Goal: Transaction & Acquisition: Purchase product/service

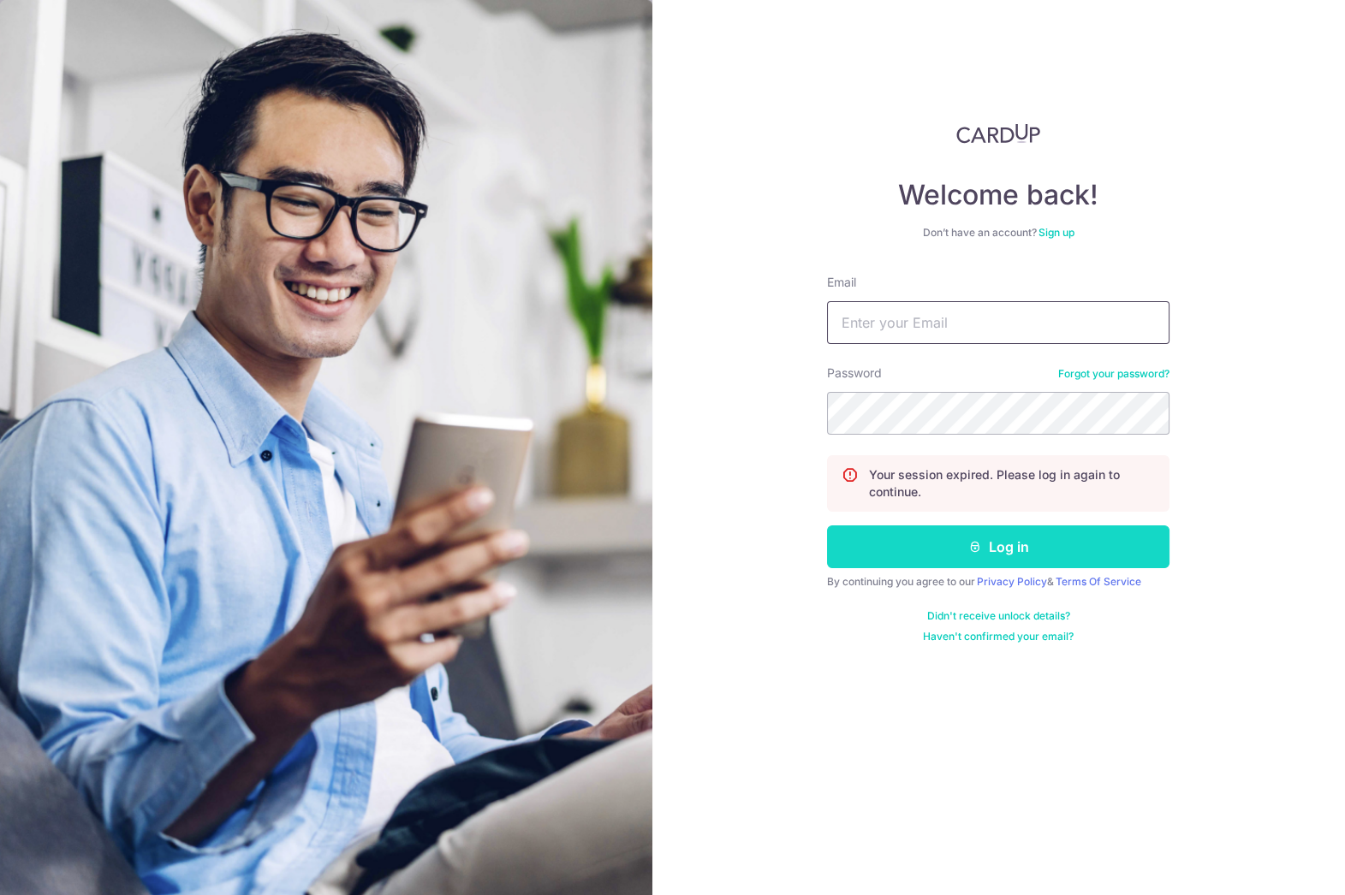
type input "kelvinkstan@hotmail.com"
click at [999, 548] on button "Log in" at bounding box center [998, 547] width 342 height 43
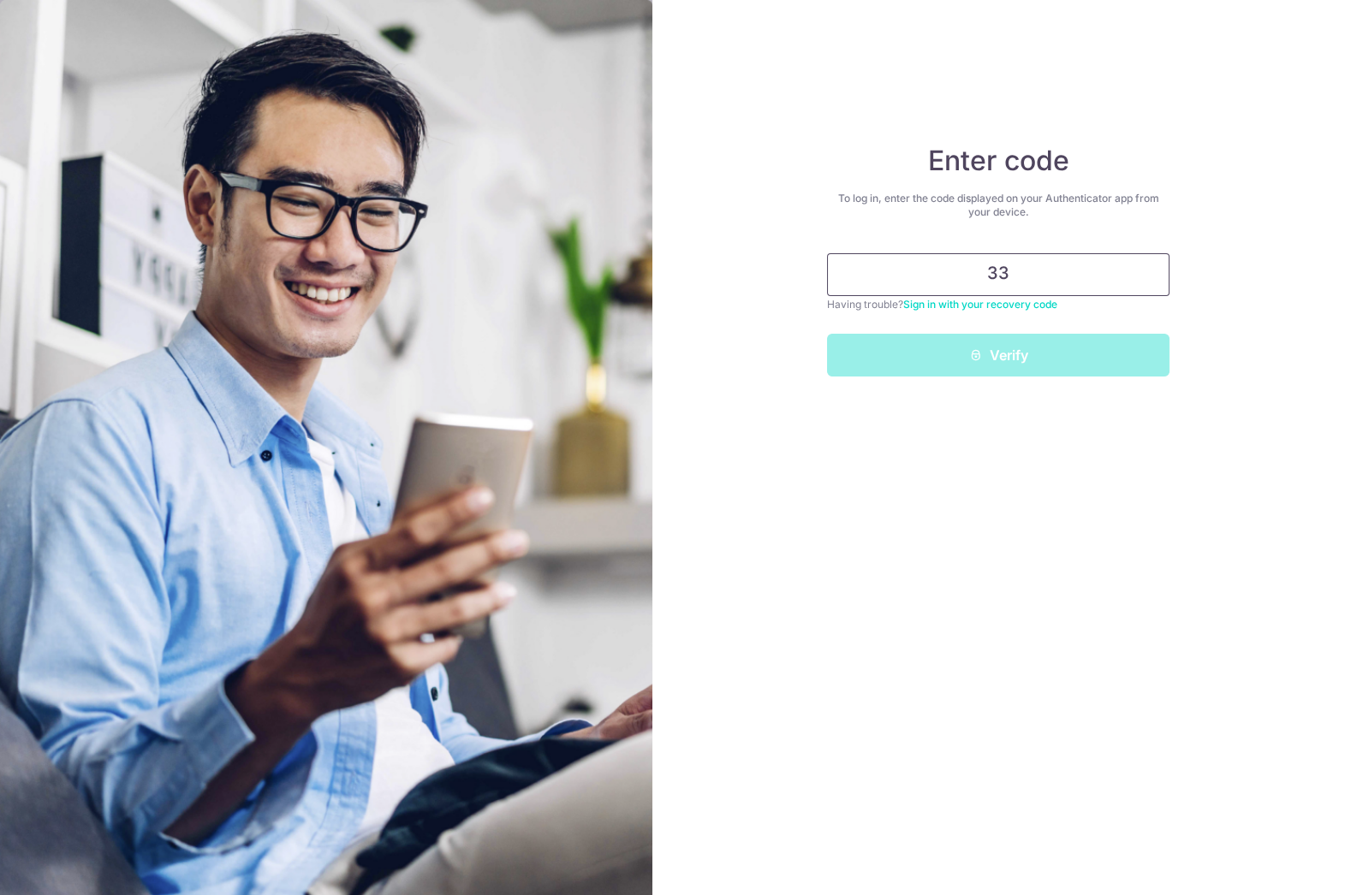
type input "3"
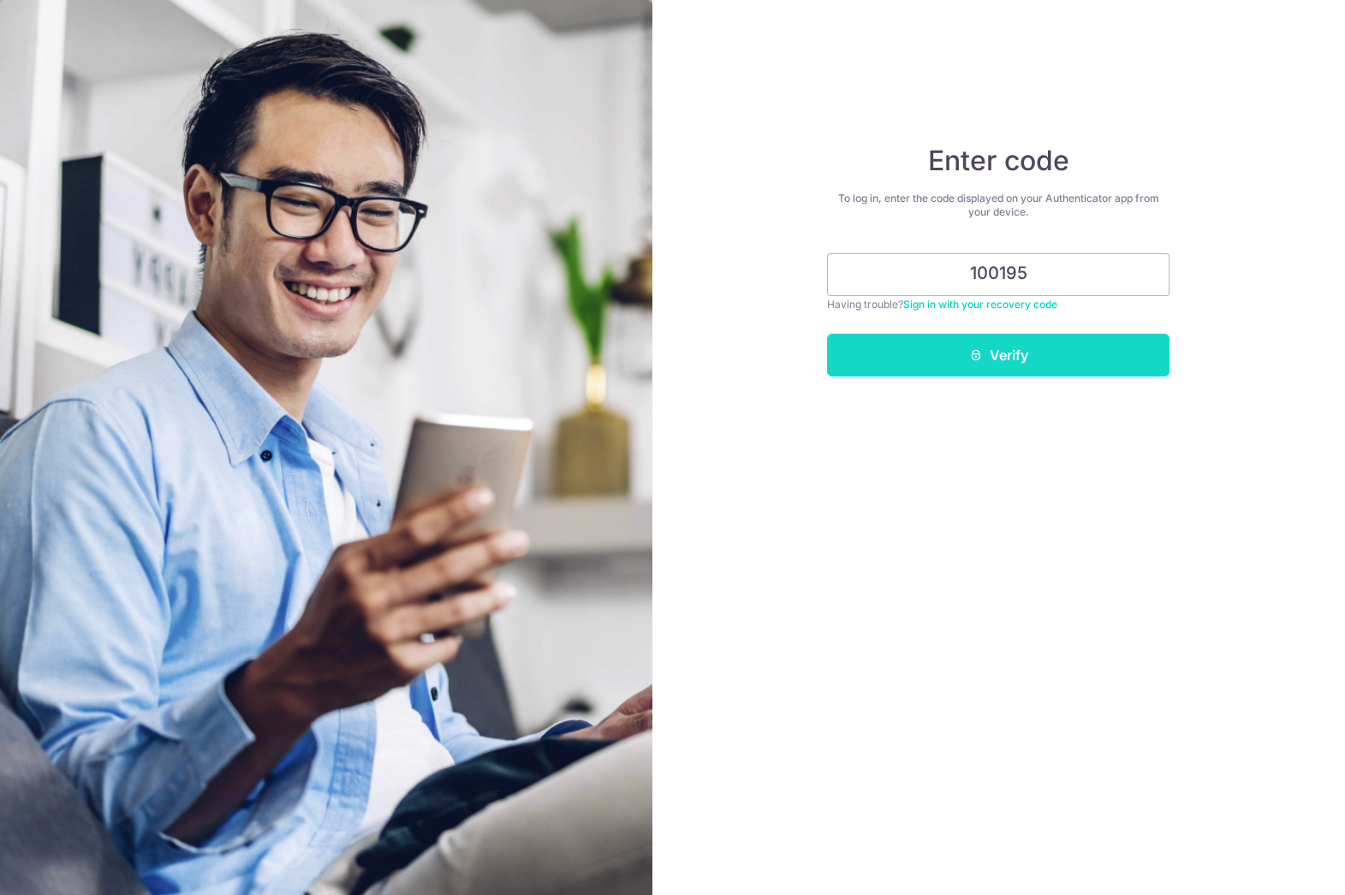
type input "100195"
click at [1061, 351] on button "Verify" at bounding box center [998, 355] width 342 height 43
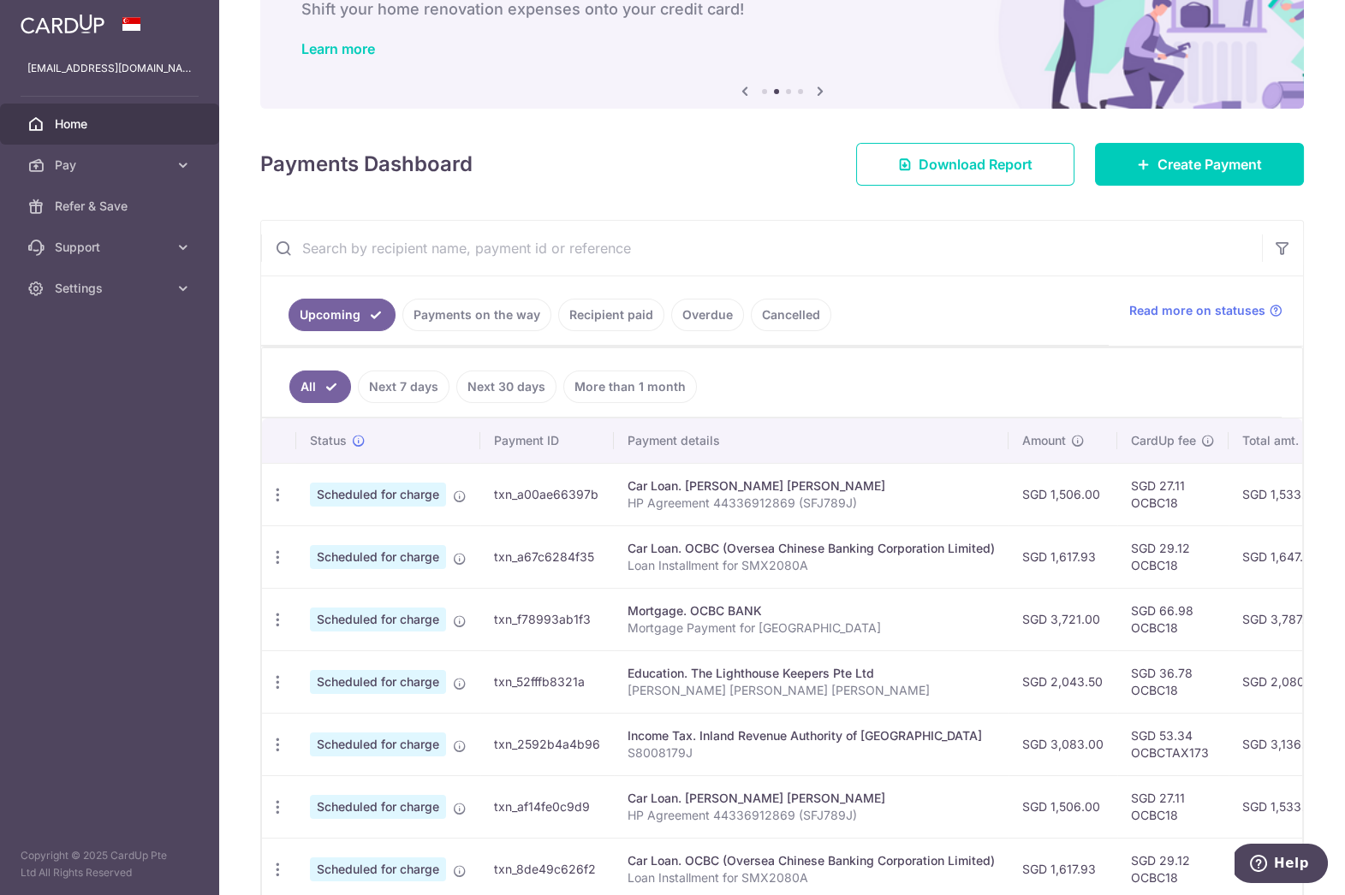
scroll to position [58, 0]
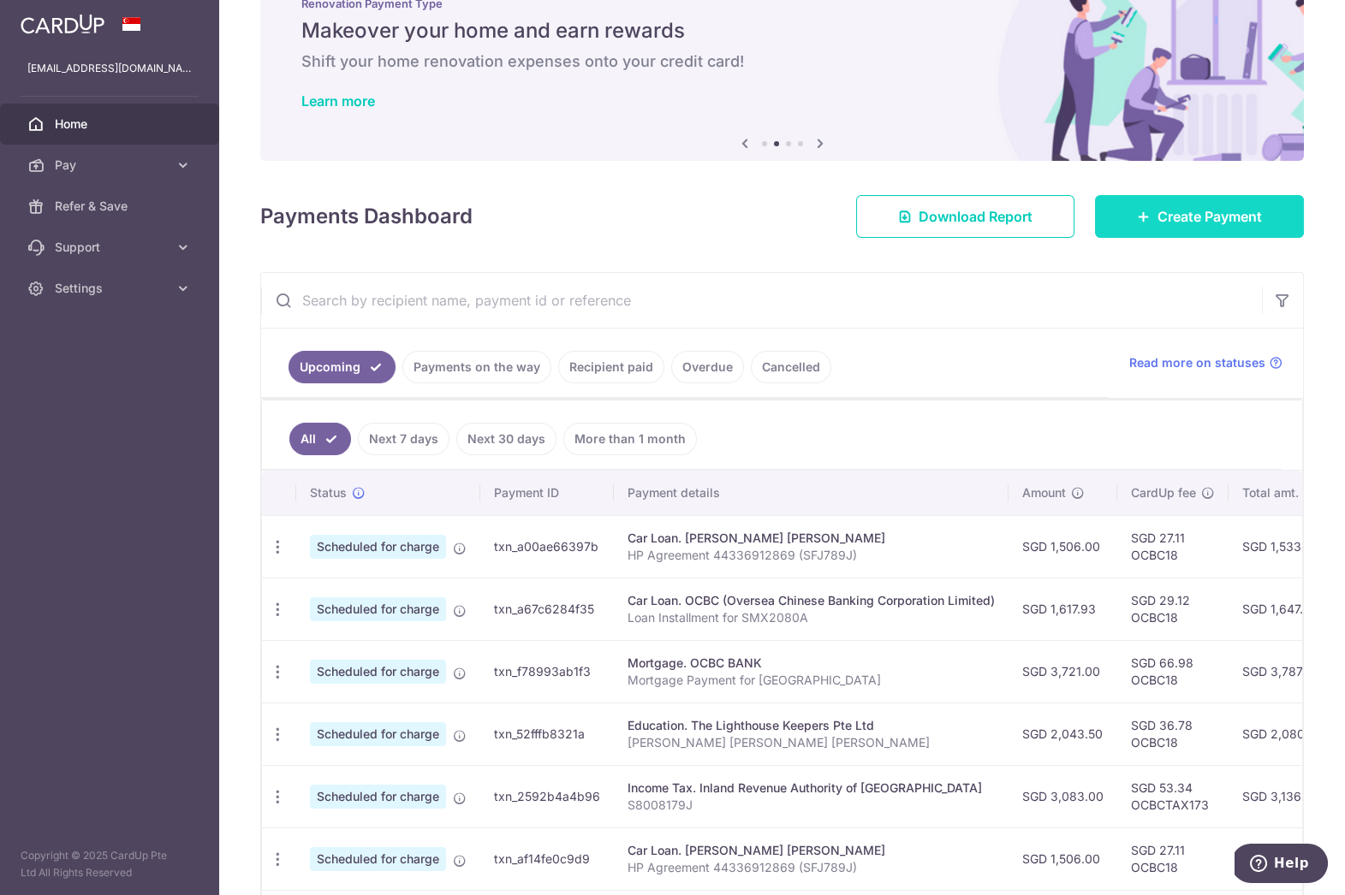
click at [1198, 223] on span "Create Payment" at bounding box center [1209, 216] width 104 height 21
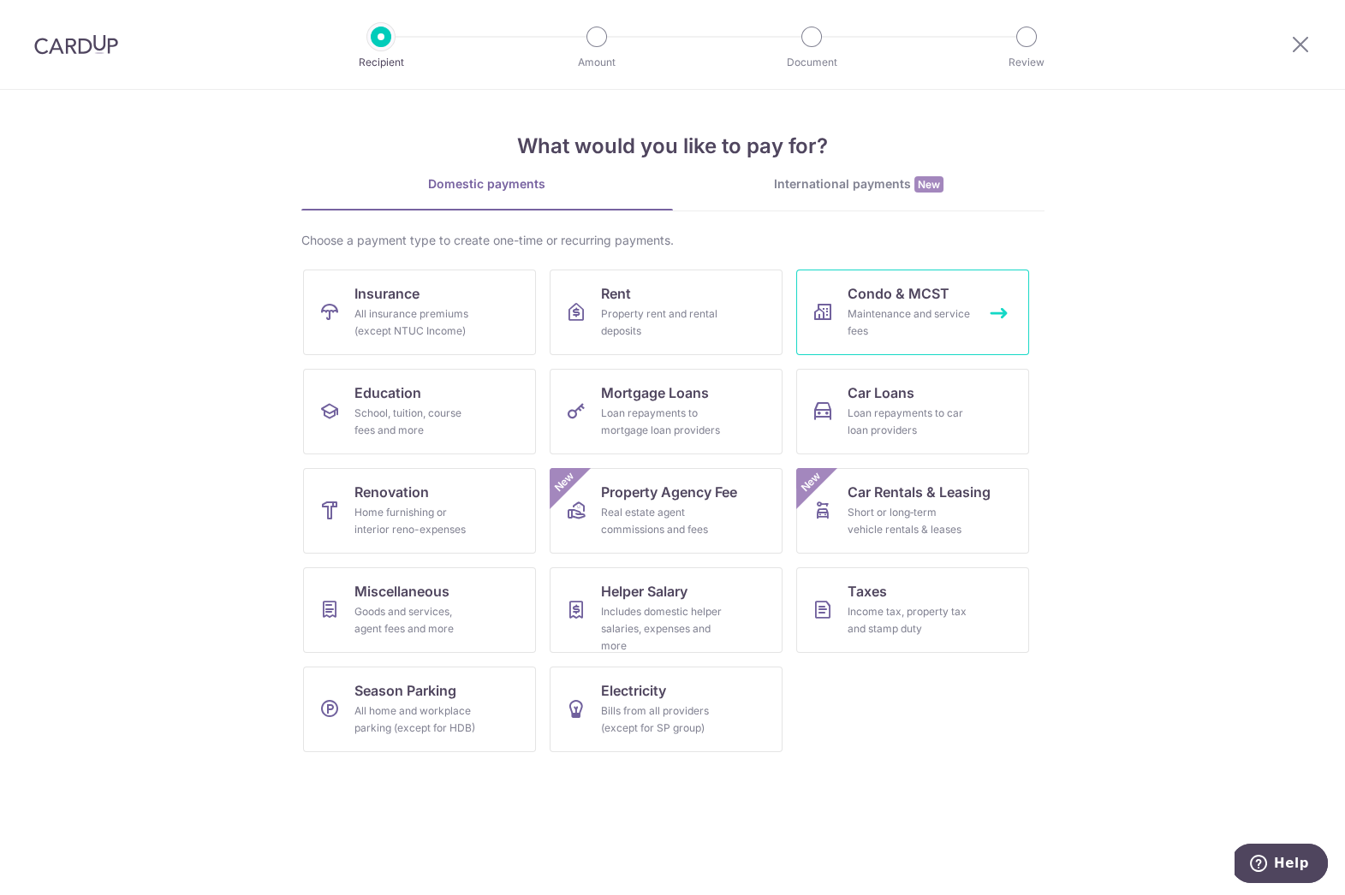
click at [877, 335] on div "Maintenance and service fees" at bounding box center [908, 323] width 123 height 34
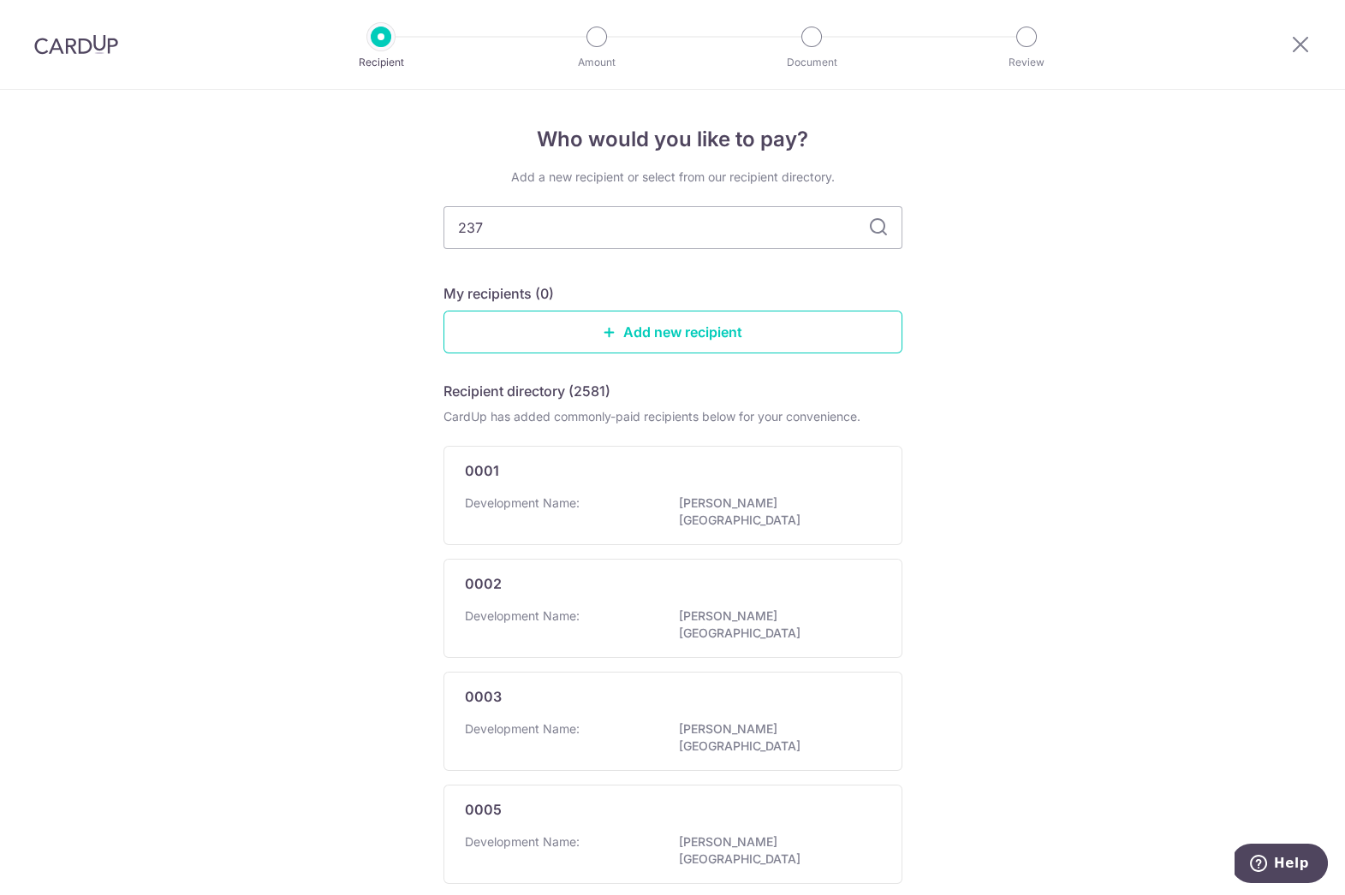
type input "2370"
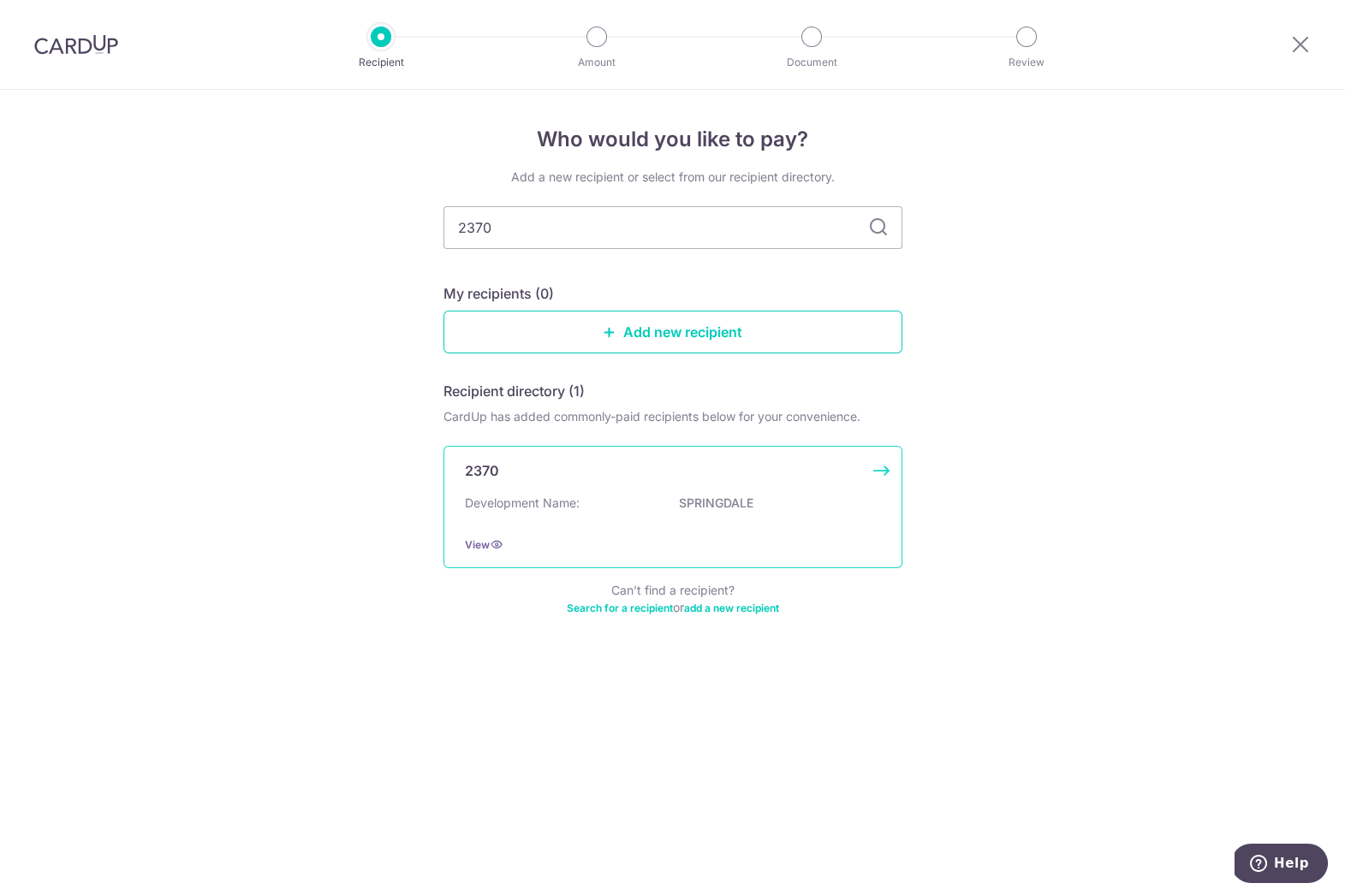
click at [880, 474] on div "2370 Development Name: SPRINGDALE View" at bounding box center [672, 507] width 459 height 122
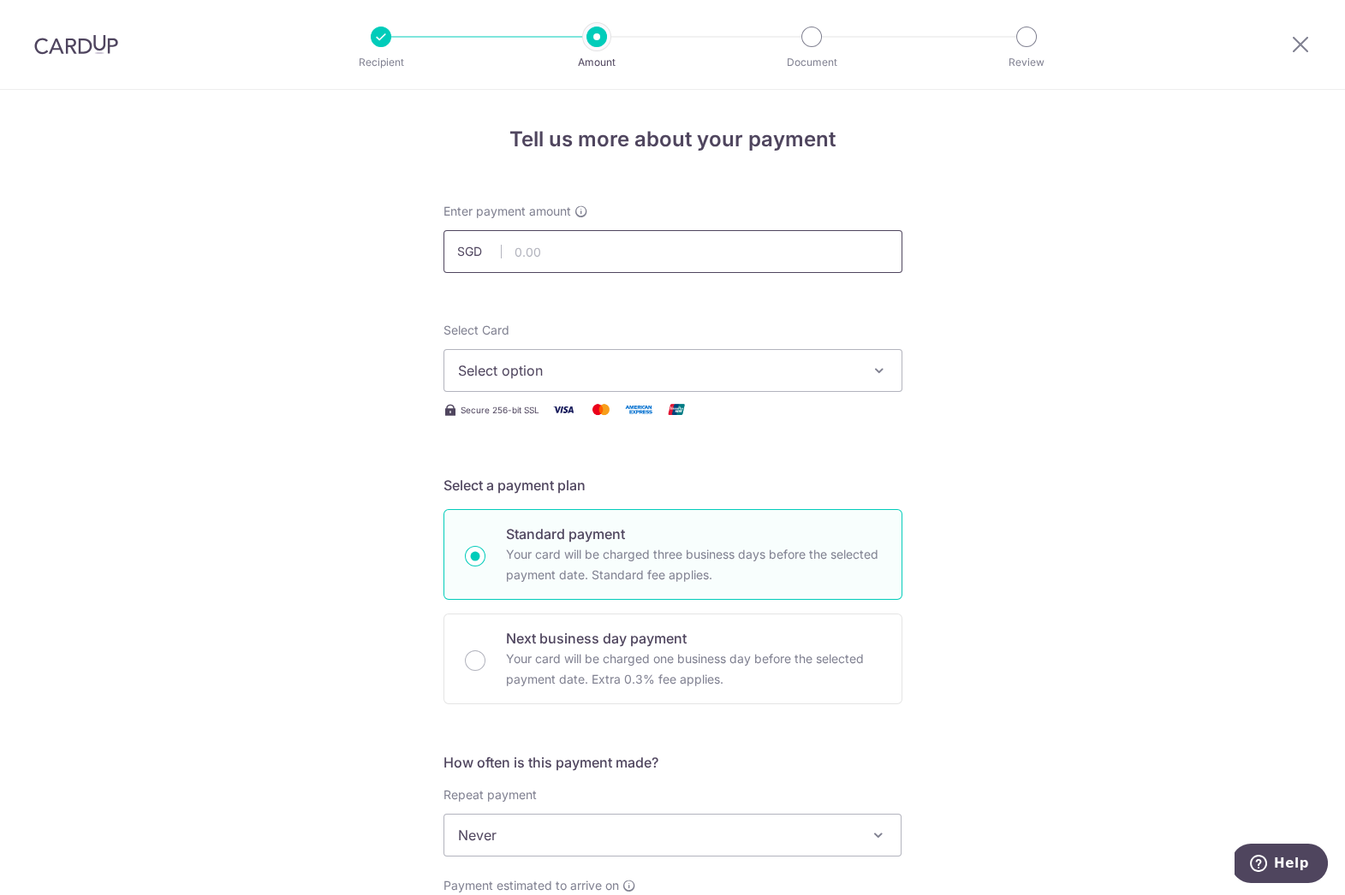
click at [566, 247] on input "text" at bounding box center [672, 251] width 459 height 43
type input "1,337.81"
click at [378, 389] on div "Tell us more about your payment Enter payment amount SGD 1,337.81 1337.81 Selec…" at bounding box center [672, 864] width 1345 height 1548
click at [498, 381] on button "Select option" at bounding box center [672, 370] width 459 height 43
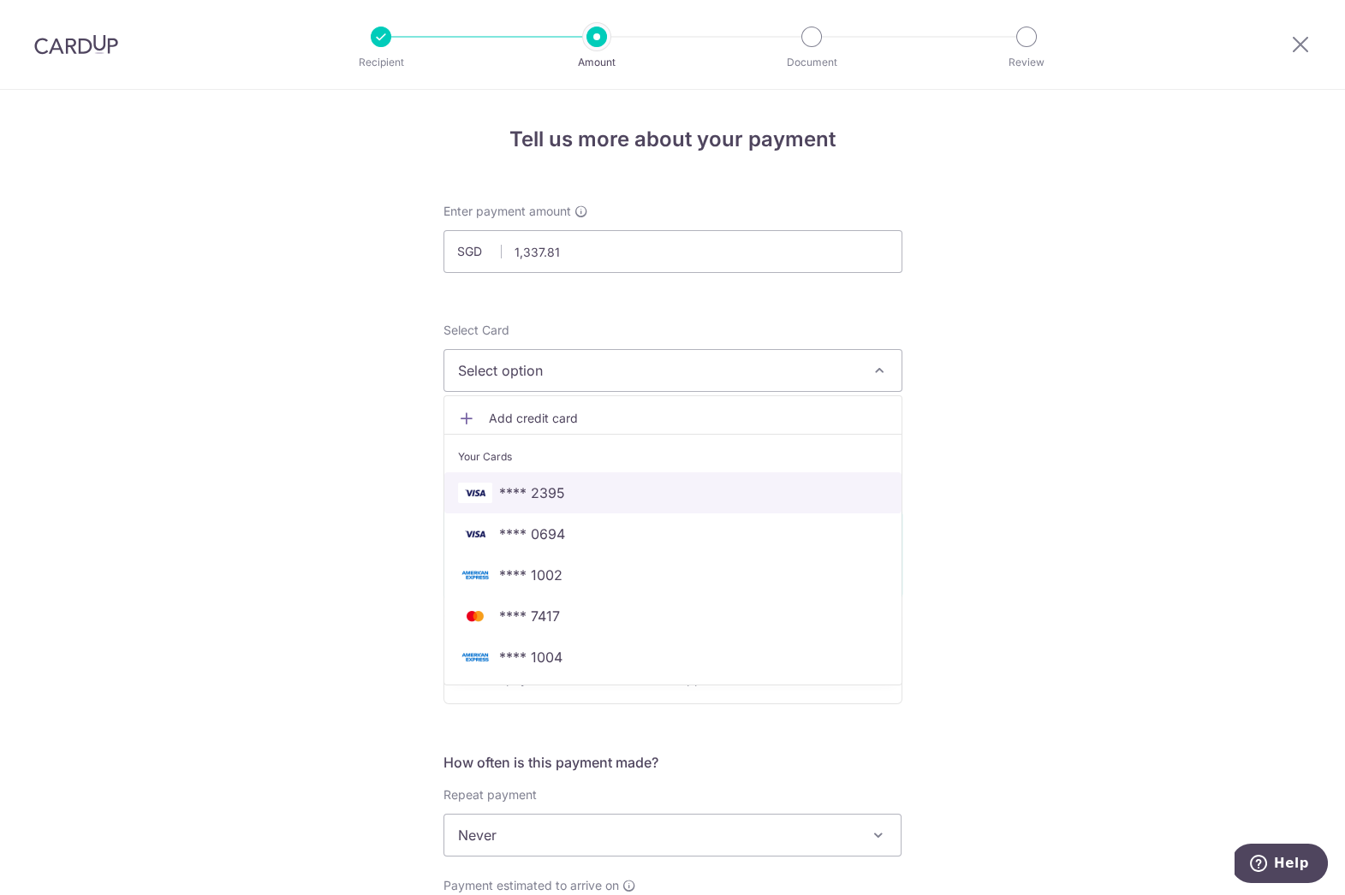
click at [539, 489] on span "**** 2395" at bounding box center [532, 493] width 66 height 21
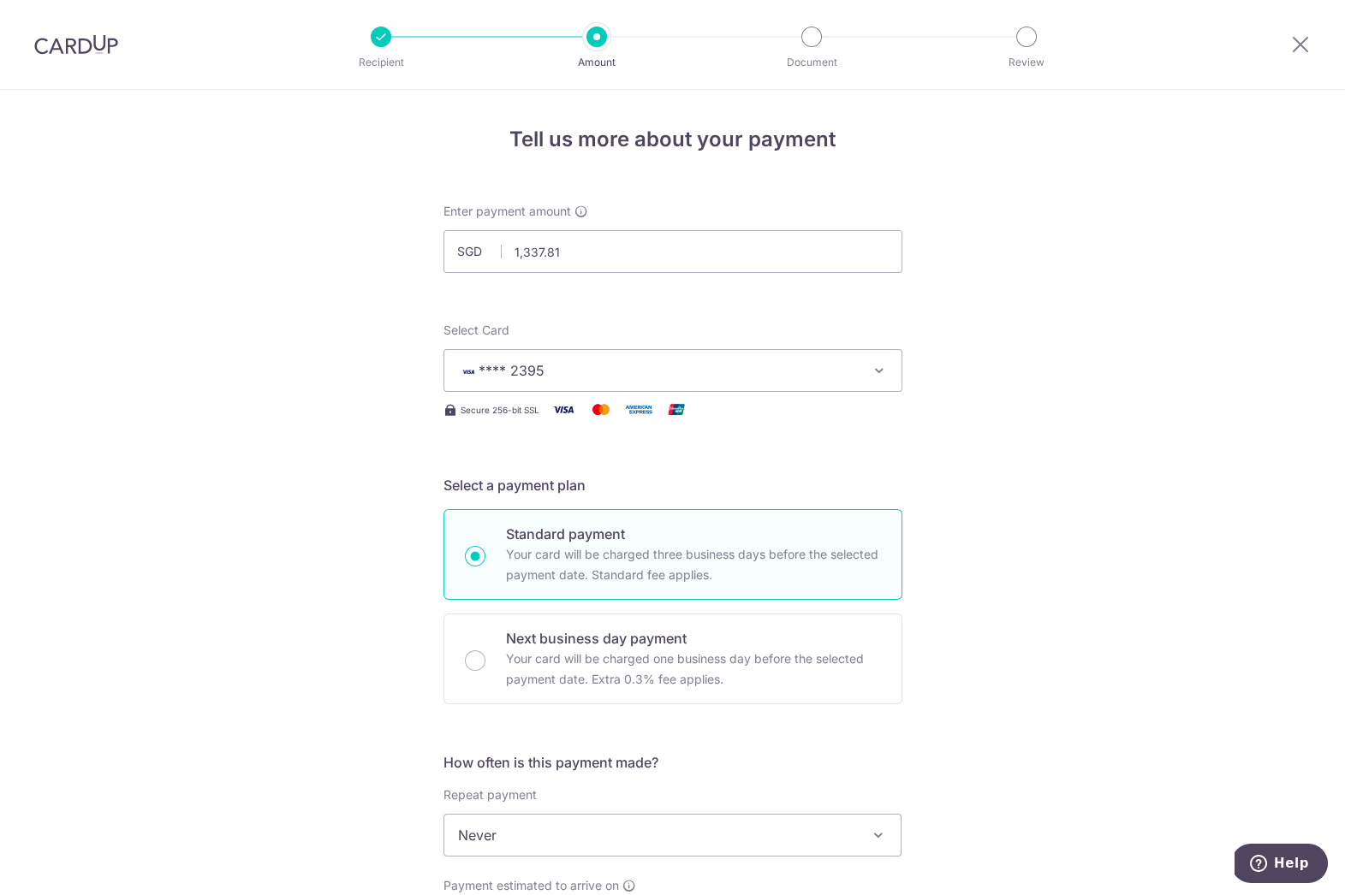
click at [342, 481] on div "Tell us more about your payment Enter payment amount SGD 1,337.81 1337.81 Selec…" at bounding box center [672, 864] width 1345 height 1548
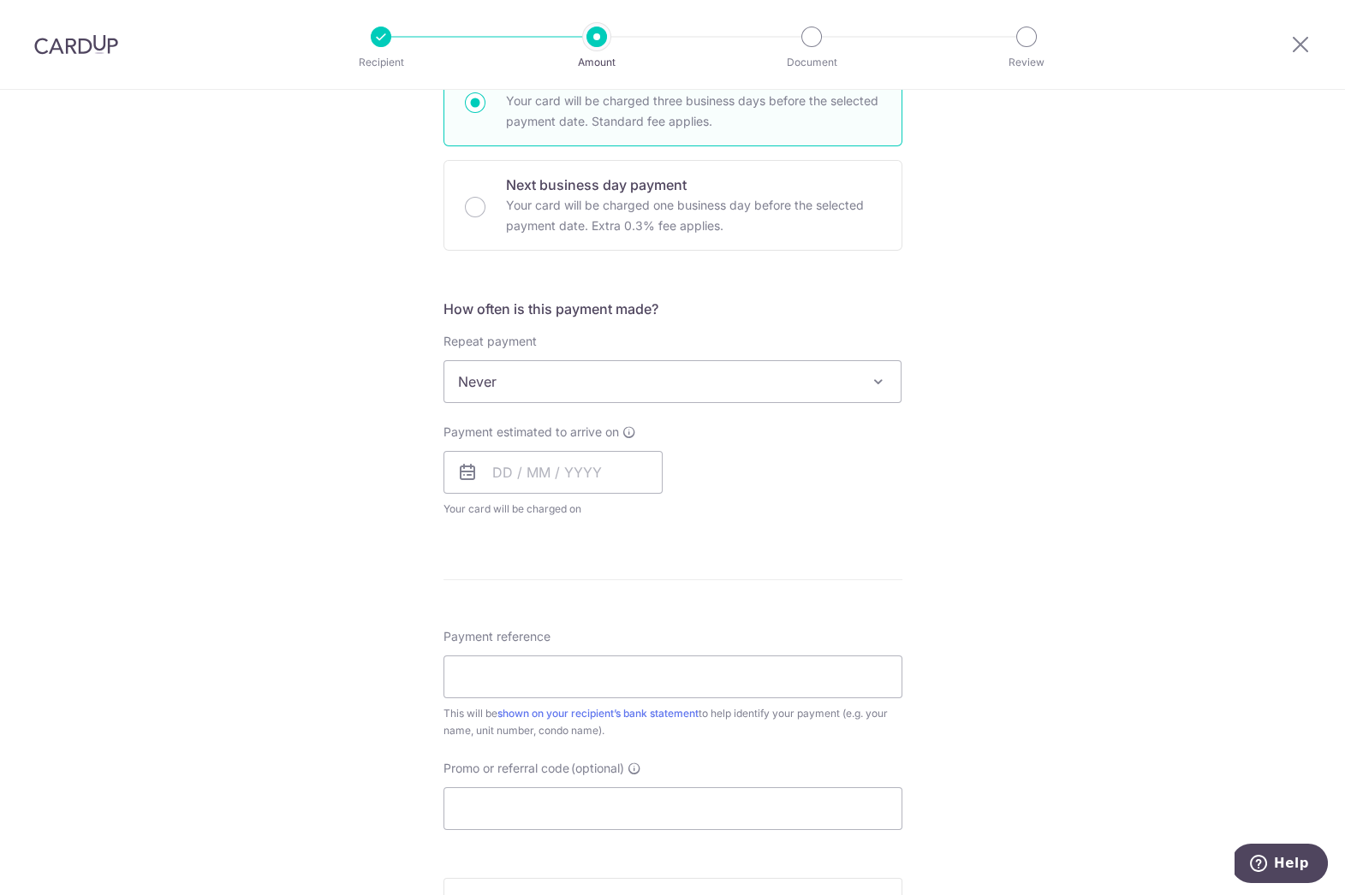
scroll to position [477, 0]
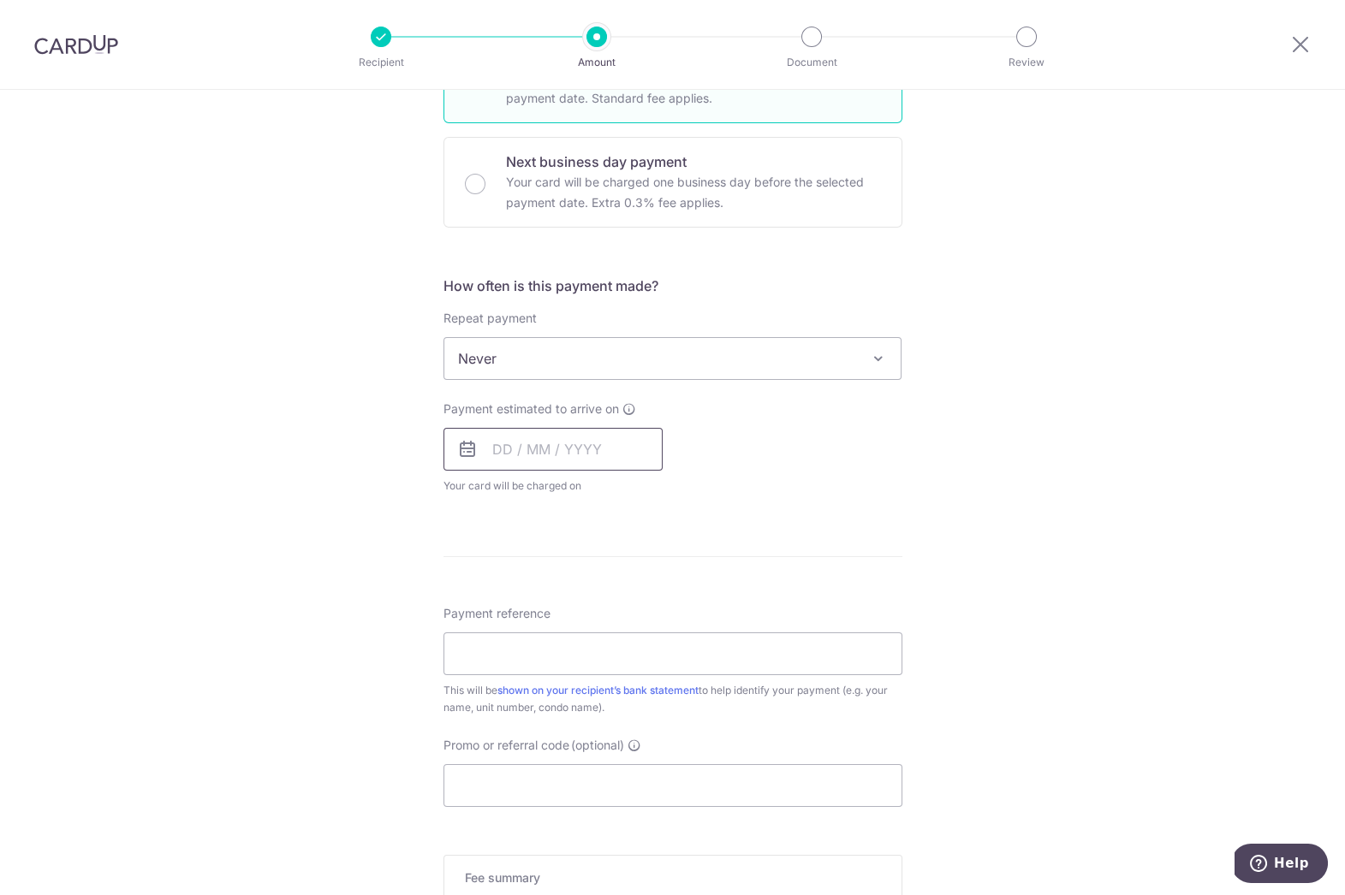
click at [497, 458] on input "text" at bounding box center [552, 449] width 219 height 43
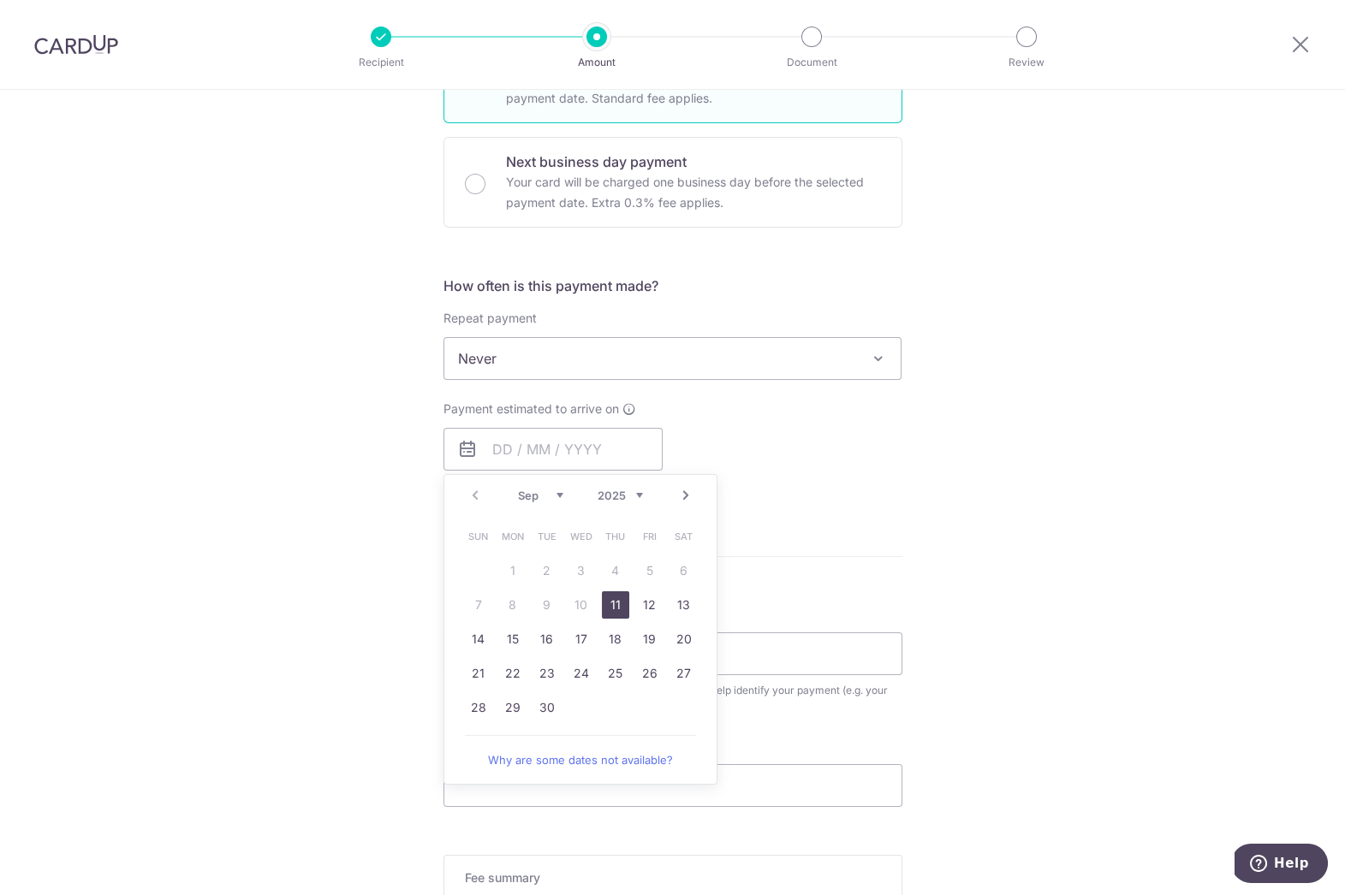
click at [611, 609] on link "11" at bounding box center [615, 604] width 27 height 27
type input "[DATE]"
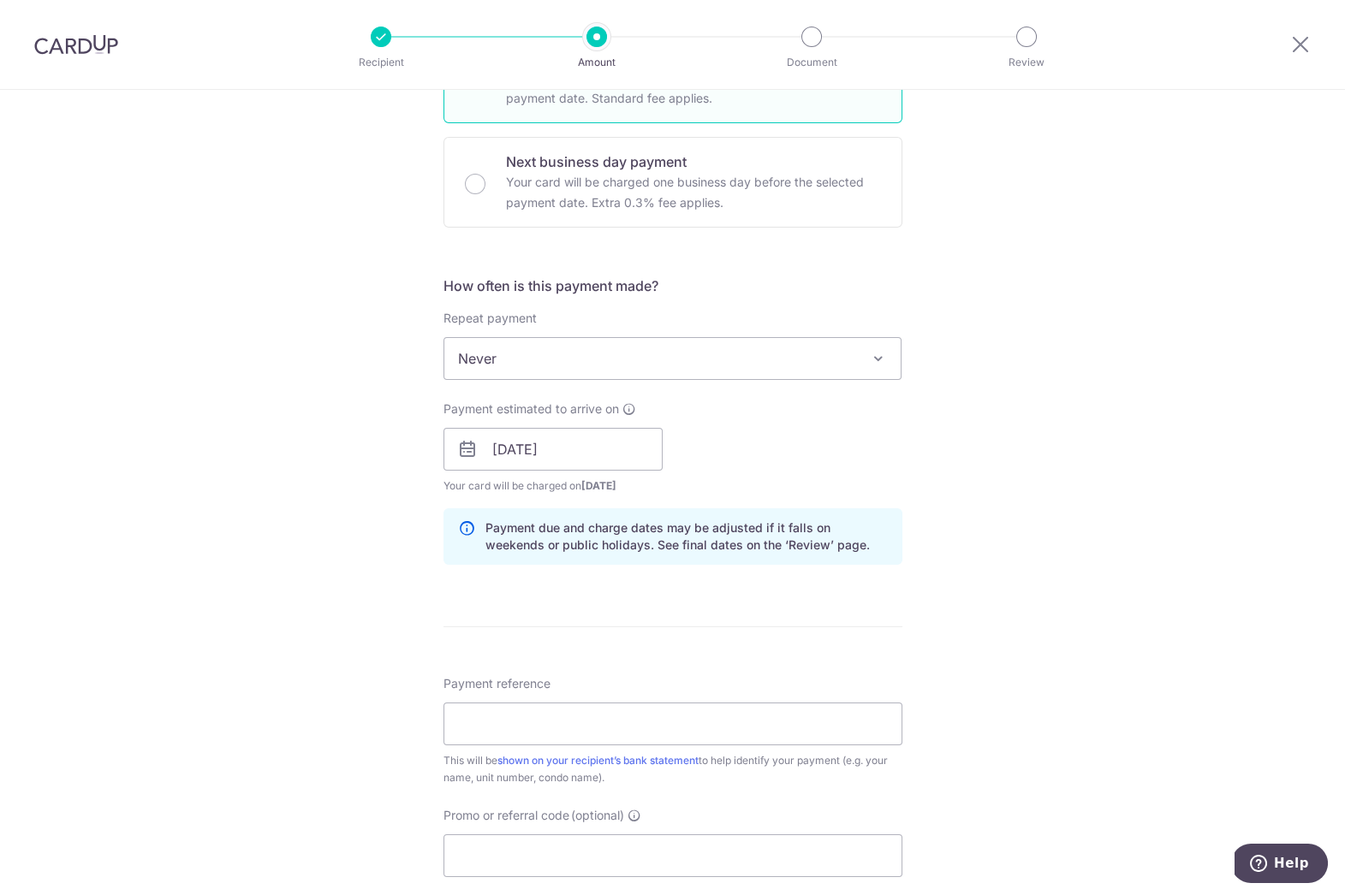
click at [293, 573] on div "Tell us more about your payment Enter payment amount SGD 1,337.81 1337.81 Selec…" at bounding box center [672, 422] width 1345 height 1619
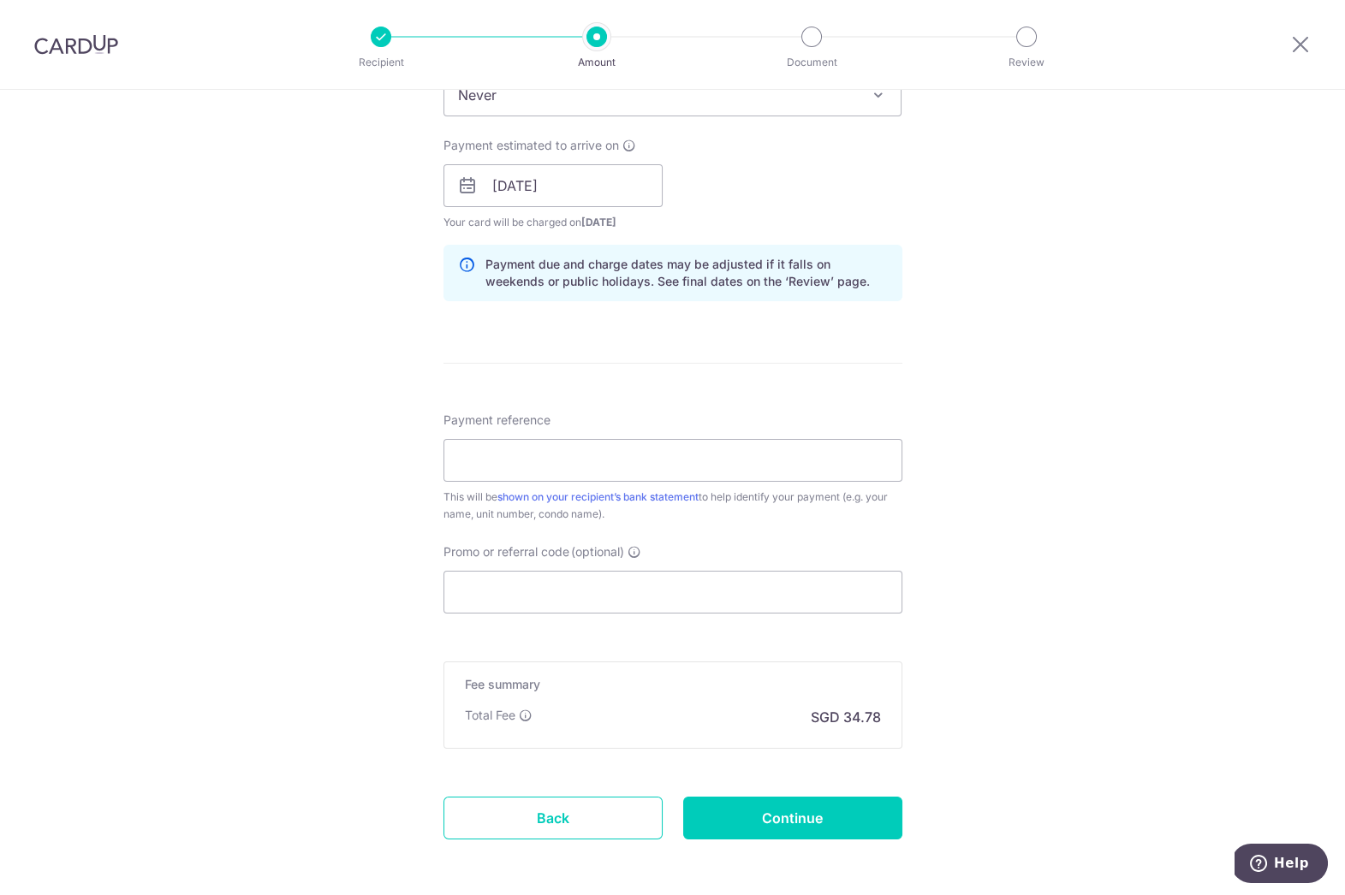
scroll to position [811, 0]
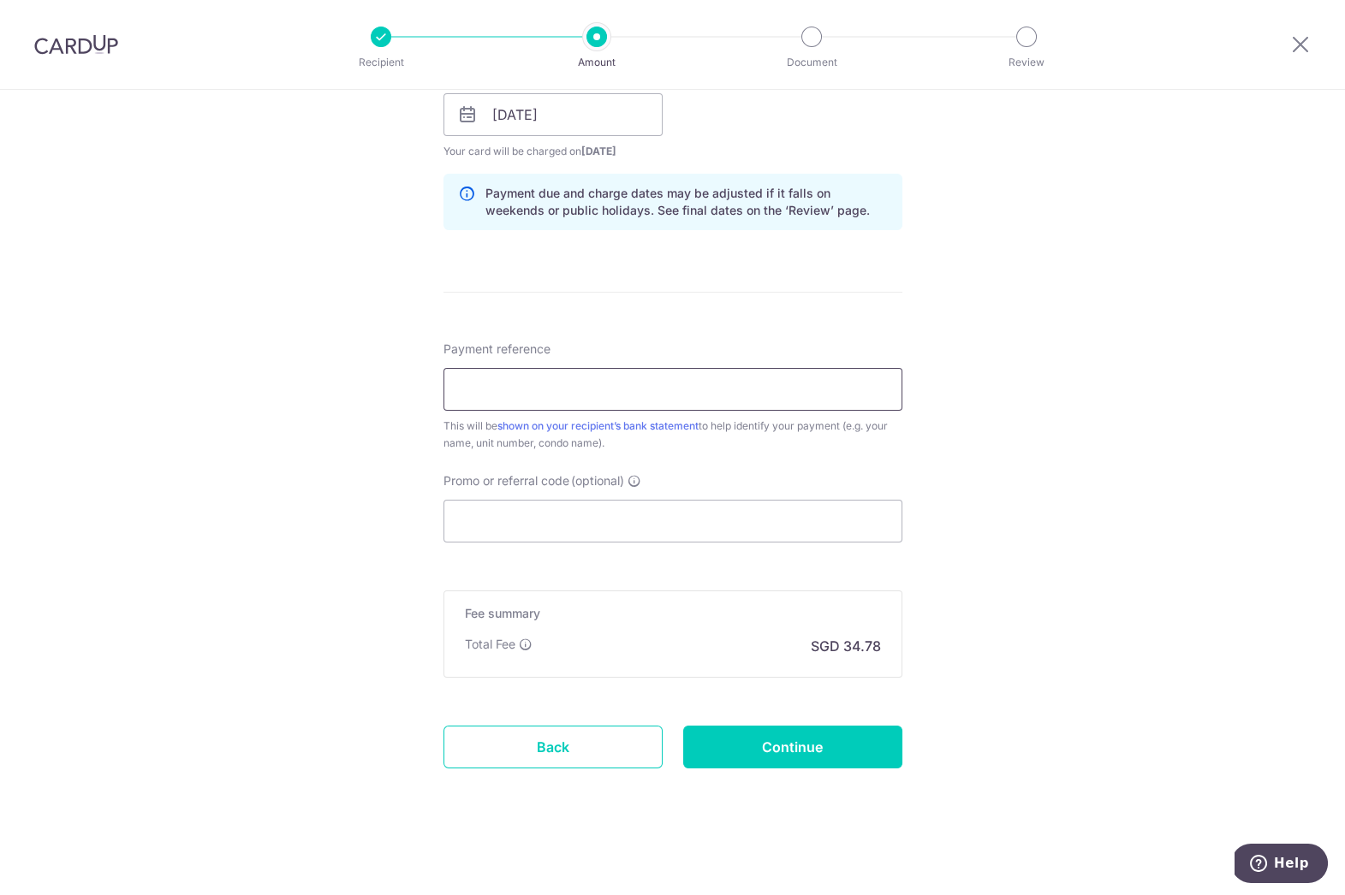
click at [511, 394] on input "Payment reference" at bounding box center [672, 389] width 459 height 43
click at [465, 389] on input "047-09-04" at bounding box center [672, 389] width 459 height 43
type input "#47-09-04"
click at [293, 470] on div "Tell us more about your payment Enter payment amount SGD 1,337.81 1337.81 Selec…" at bounding box center [672, 87] width 1345 height 1619
click at [530, 530] on input "Promo or referral code (optional)" at bounding box center [672, 521] width 459 height 43
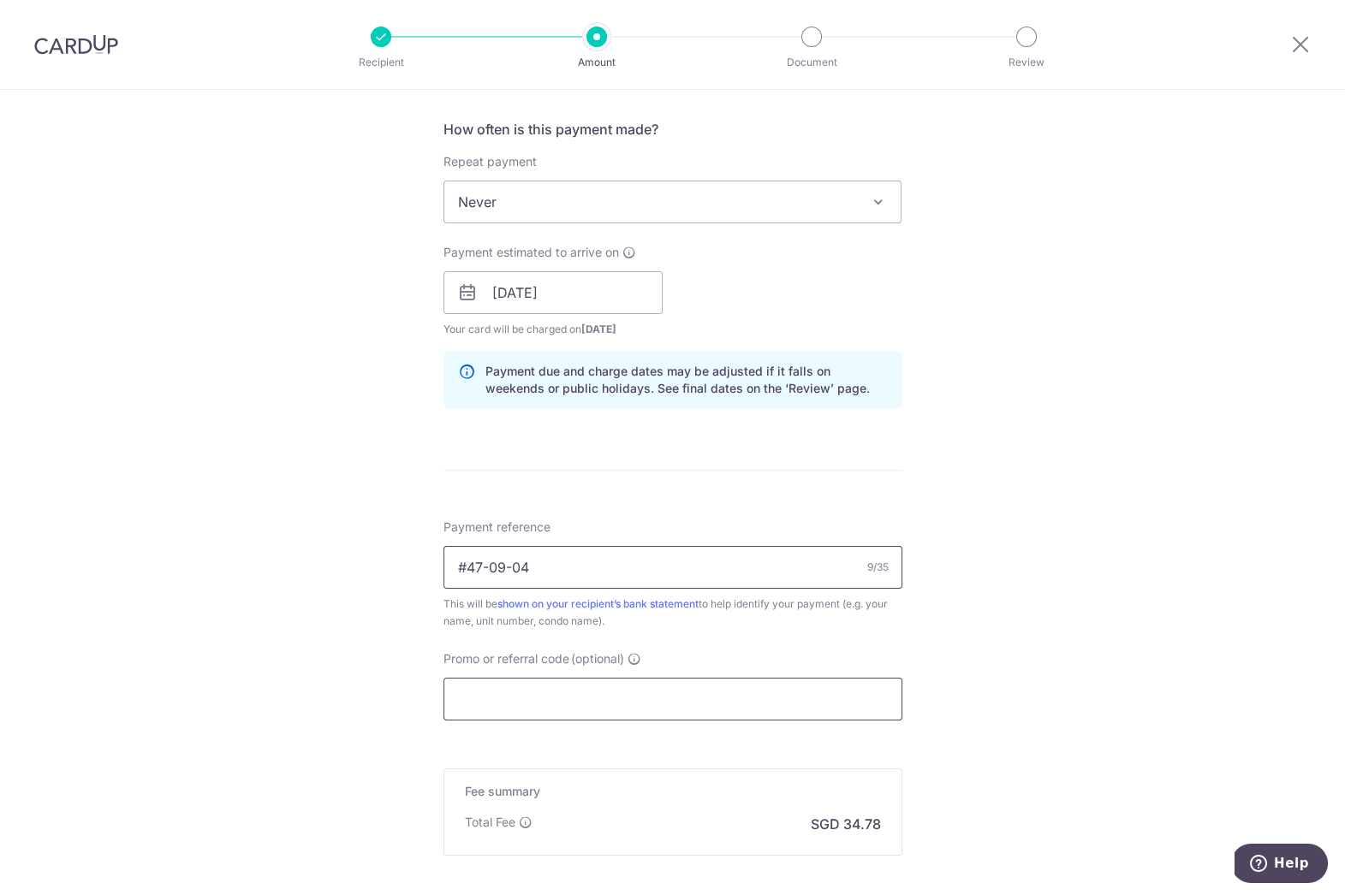
scroll to position [648, 0]
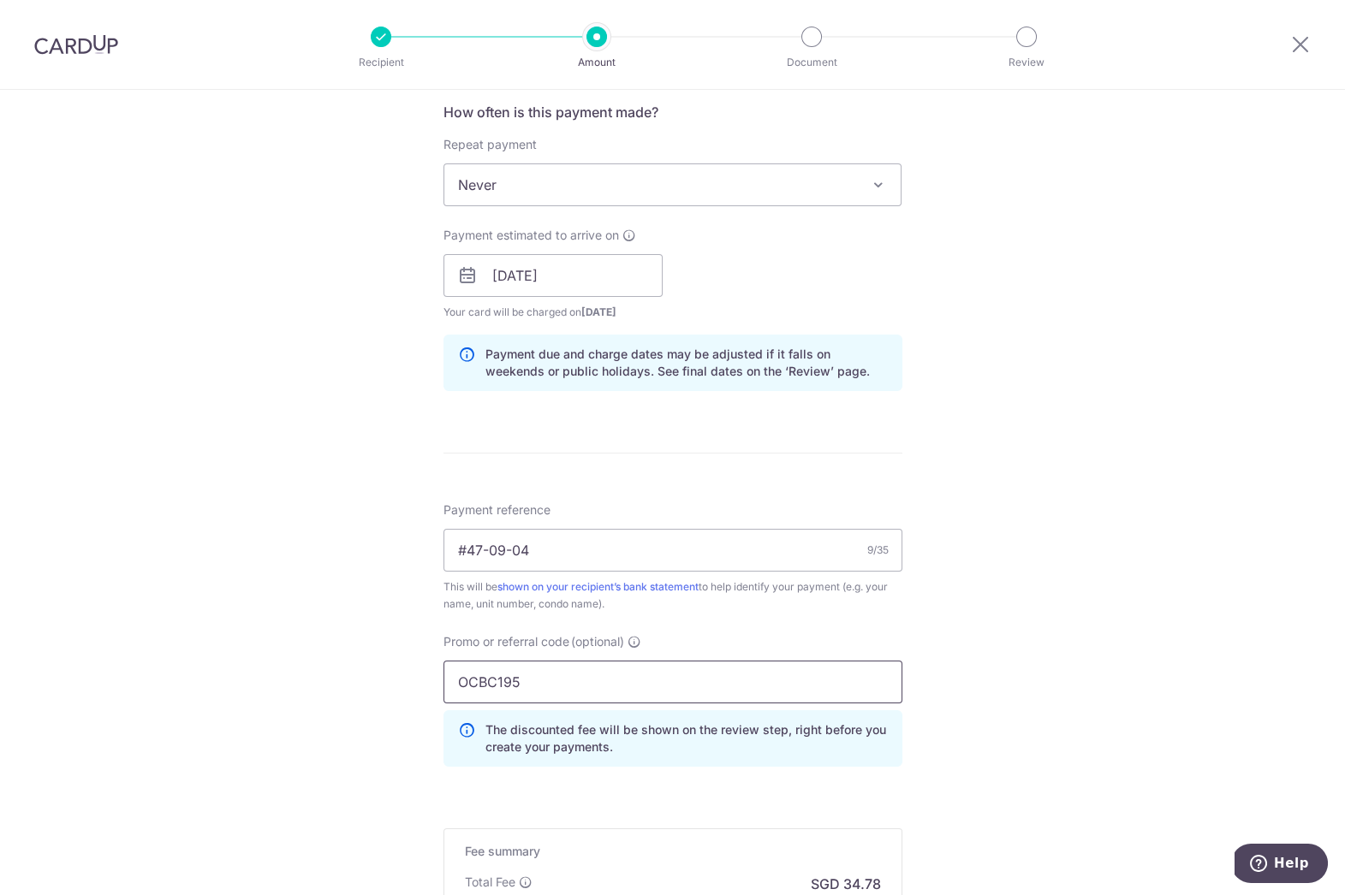
type input "OCBC195"
click at [947, 707] on div "Tell us more about your payment Enter payment amount SGD 1,337.81 1337.81 Selec…" at bounding box center [672, 287] width 1345 height 1696
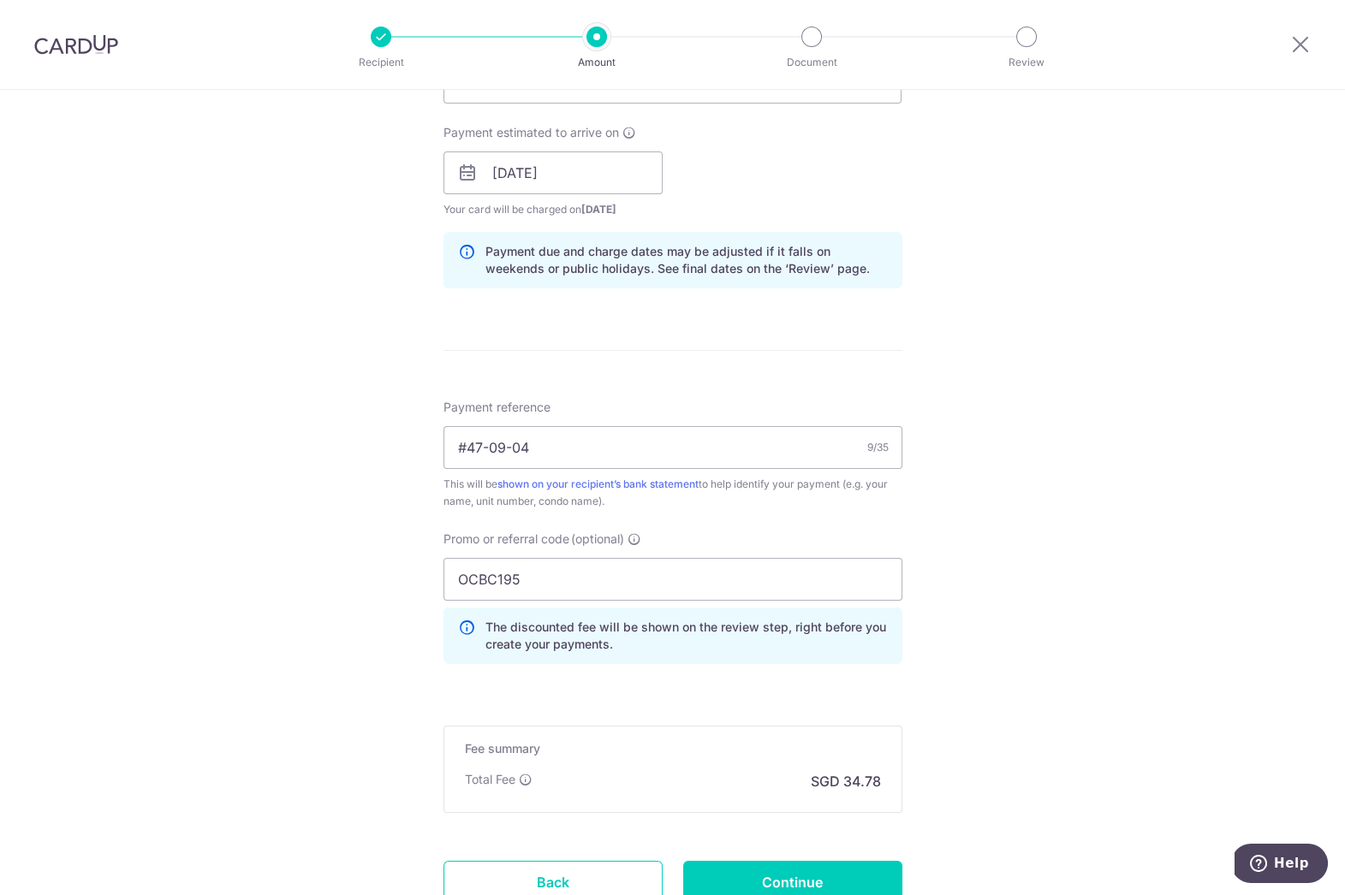
scroll to position [888, 0]
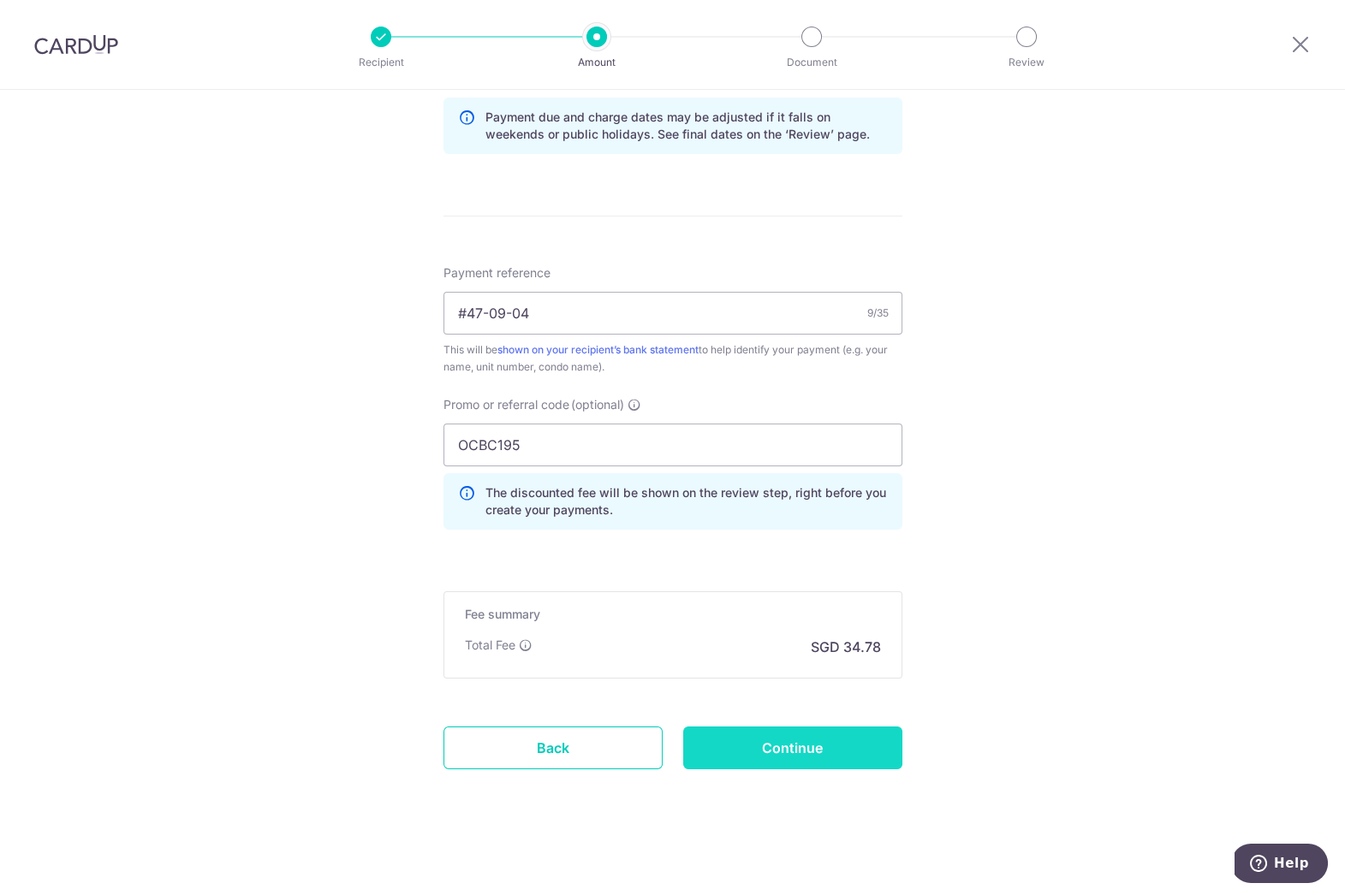
click at [781, 752] on input "Continue" at bounding box center [792, 748] width 219 height 43
type input "Create Schedule"
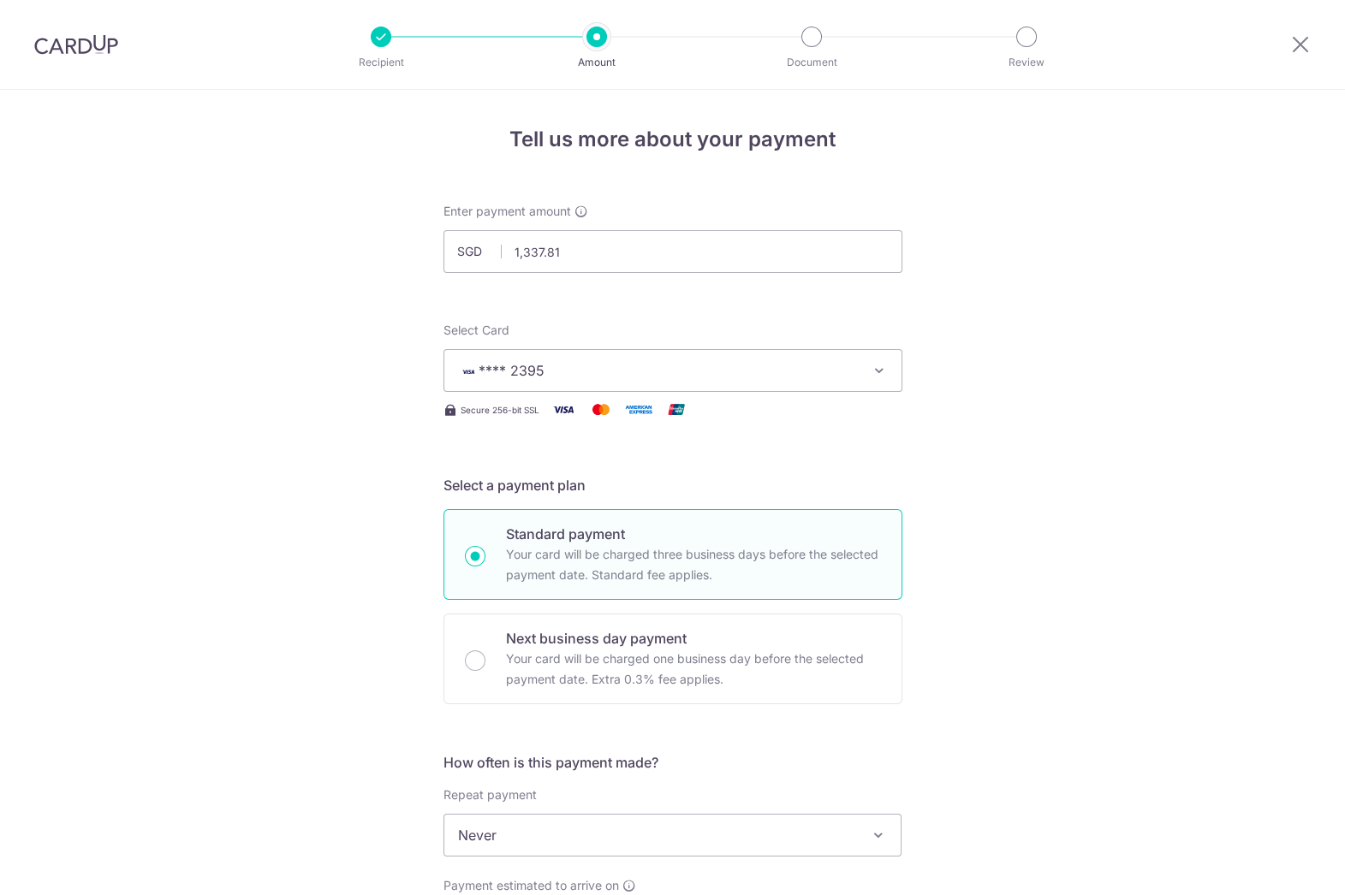
scroll to position [912, 0]
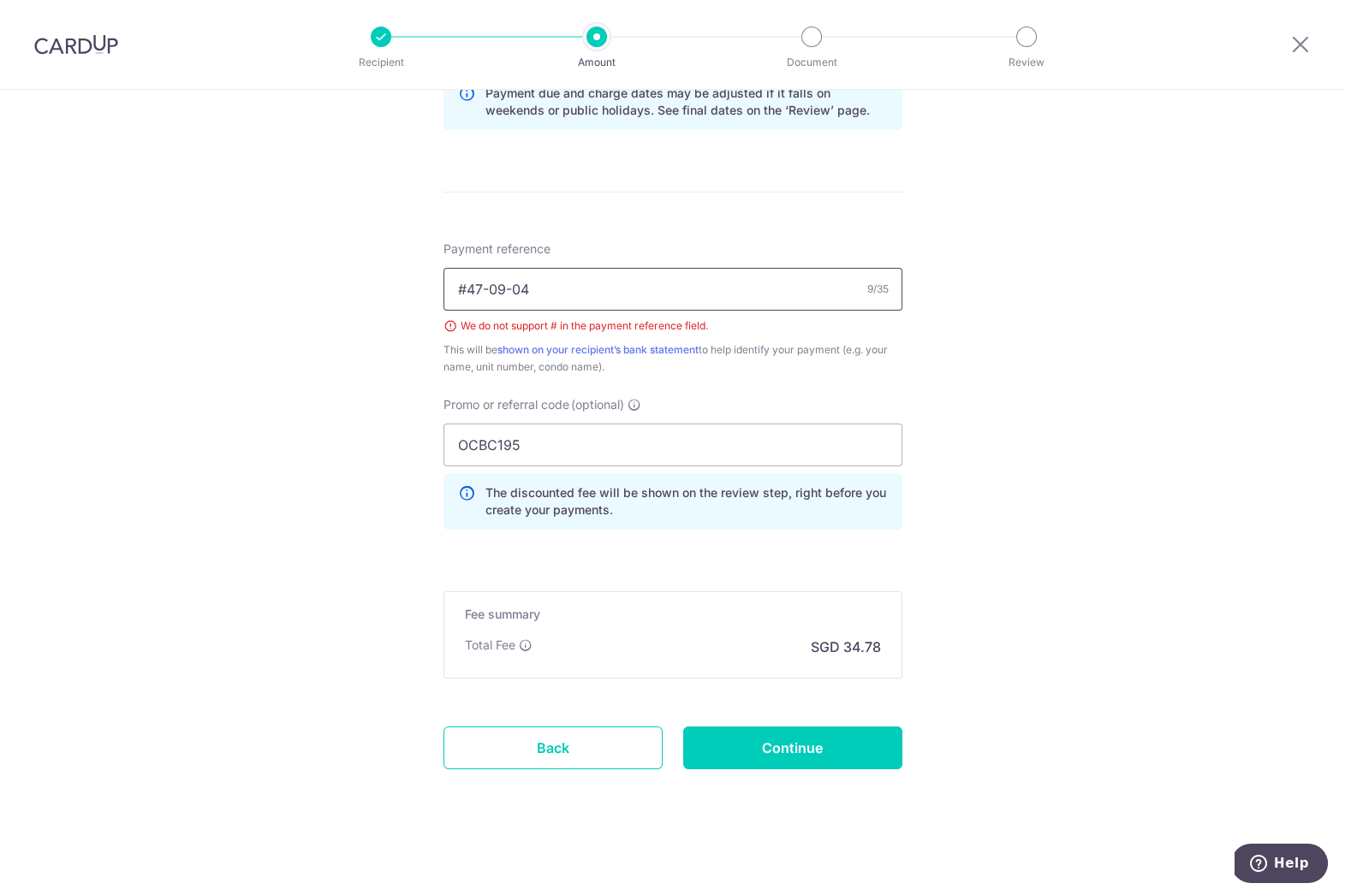
click at [463, 285] on input "#47-09-04" at bounding box center [672, 289] width 459 height 43
type input "047-09-04"
click at [960, 393] on div "Tell us more about your payment Enter payment amount SGD 1,337.81 1337.81 Selec…" at bounding box center [672, 38] width 1345 height 1720
click at [1033, 465] on div "Tell us more about your payment Enter payment amount SGD 1,337.81 1337.81 Selec…" at bounding box center [672, 38] width 1345 height 1720
click at [849, 746] on input "Continue" at bounding box center [792, 748] width 219 height 43
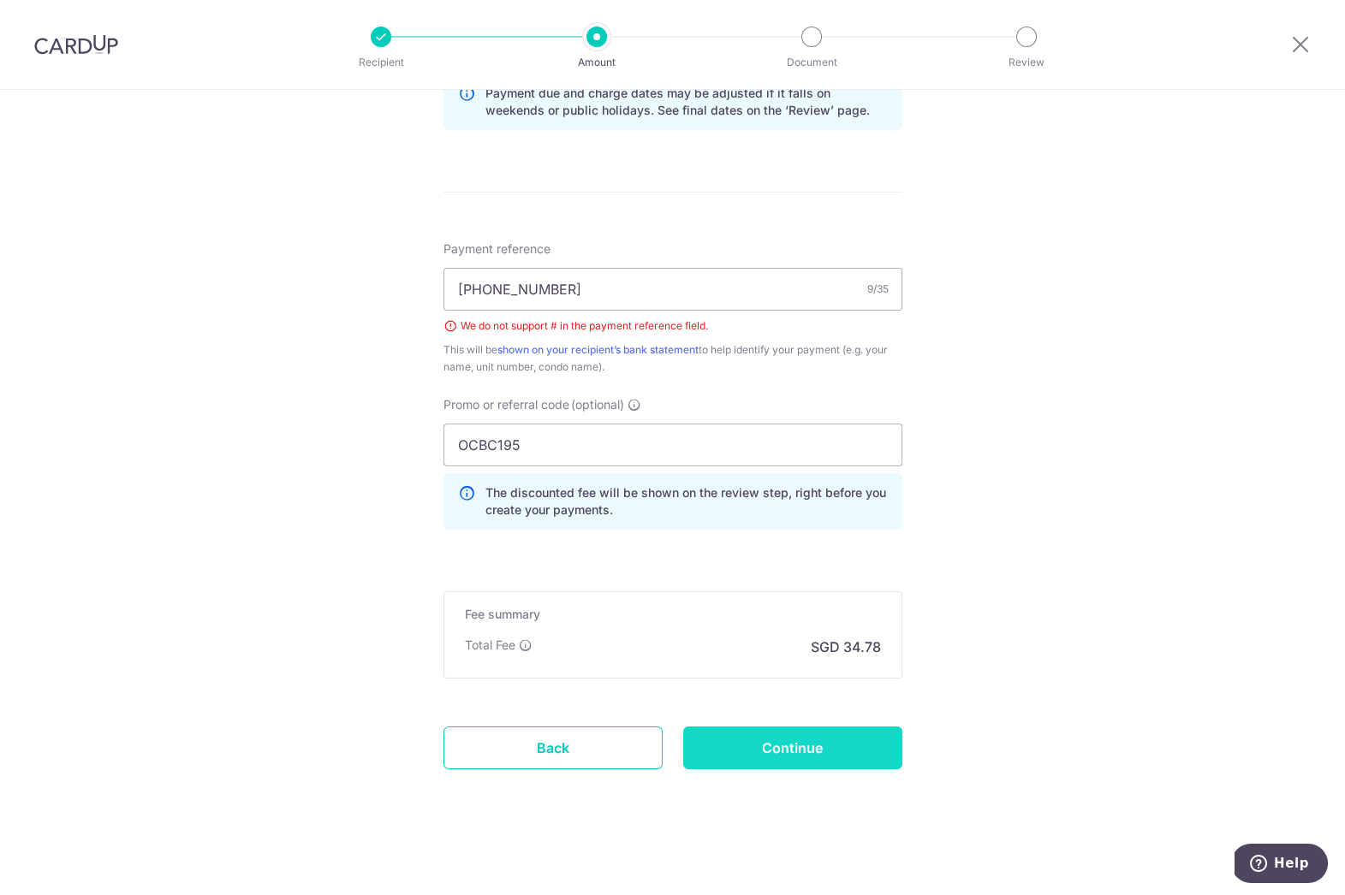
type input "Create Schedule"
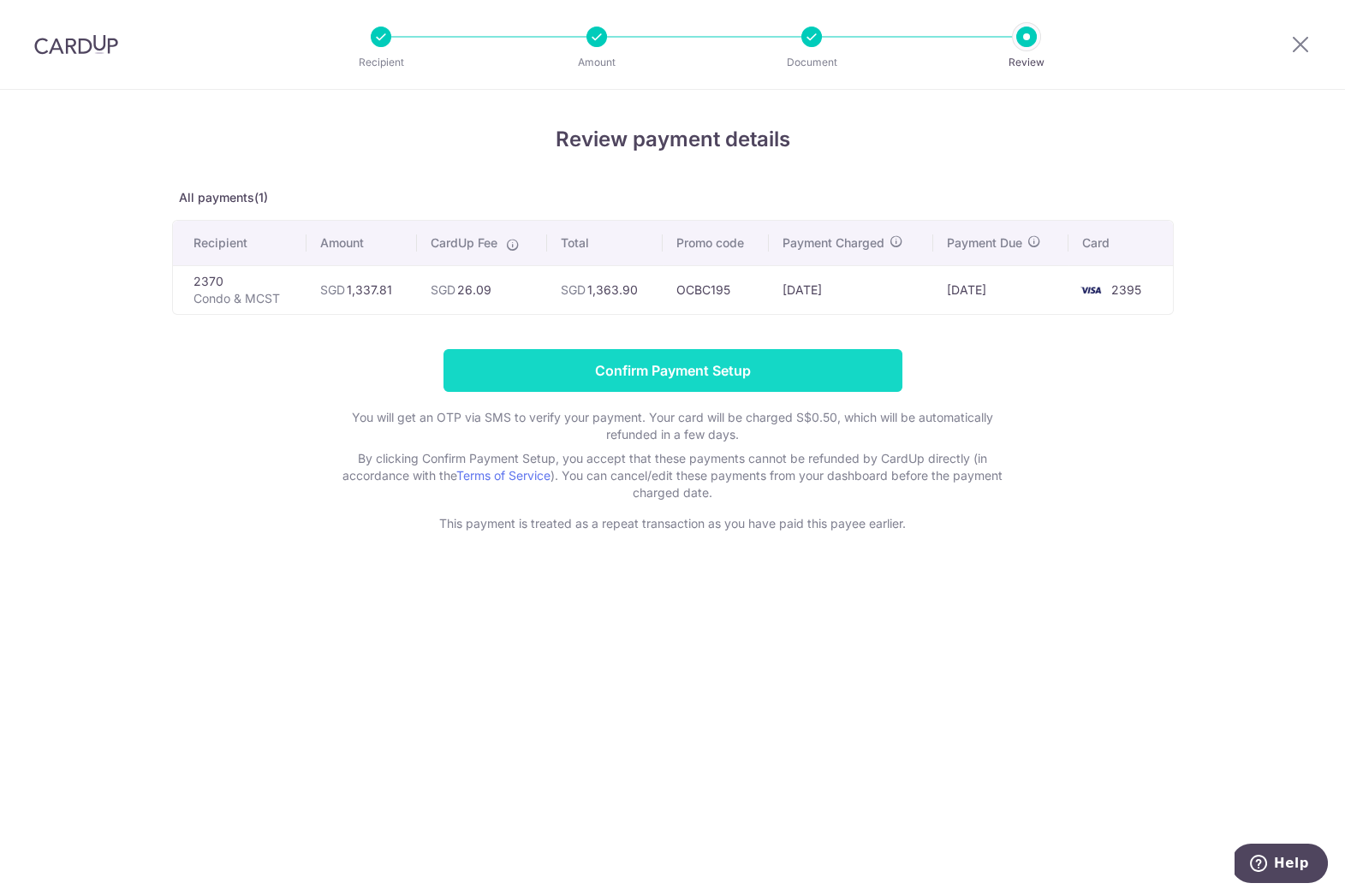
click at [718, 373] on input "Confirm Payment Setup" at bounding box center [672, 370] width 459 height 43
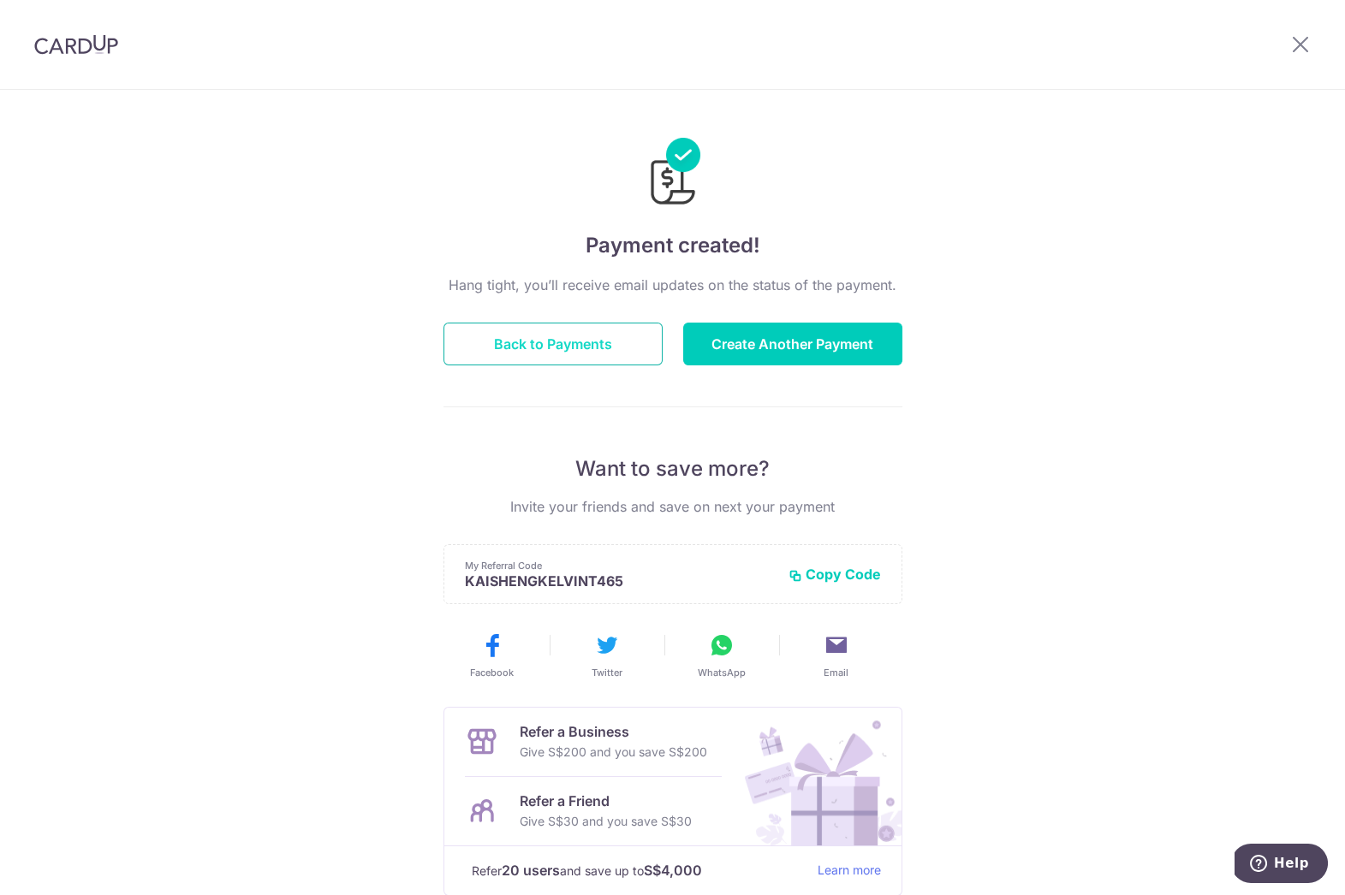
click at [560, 344] on button "Back to Payments" at bounding box center [552, 344] width 219 height 43
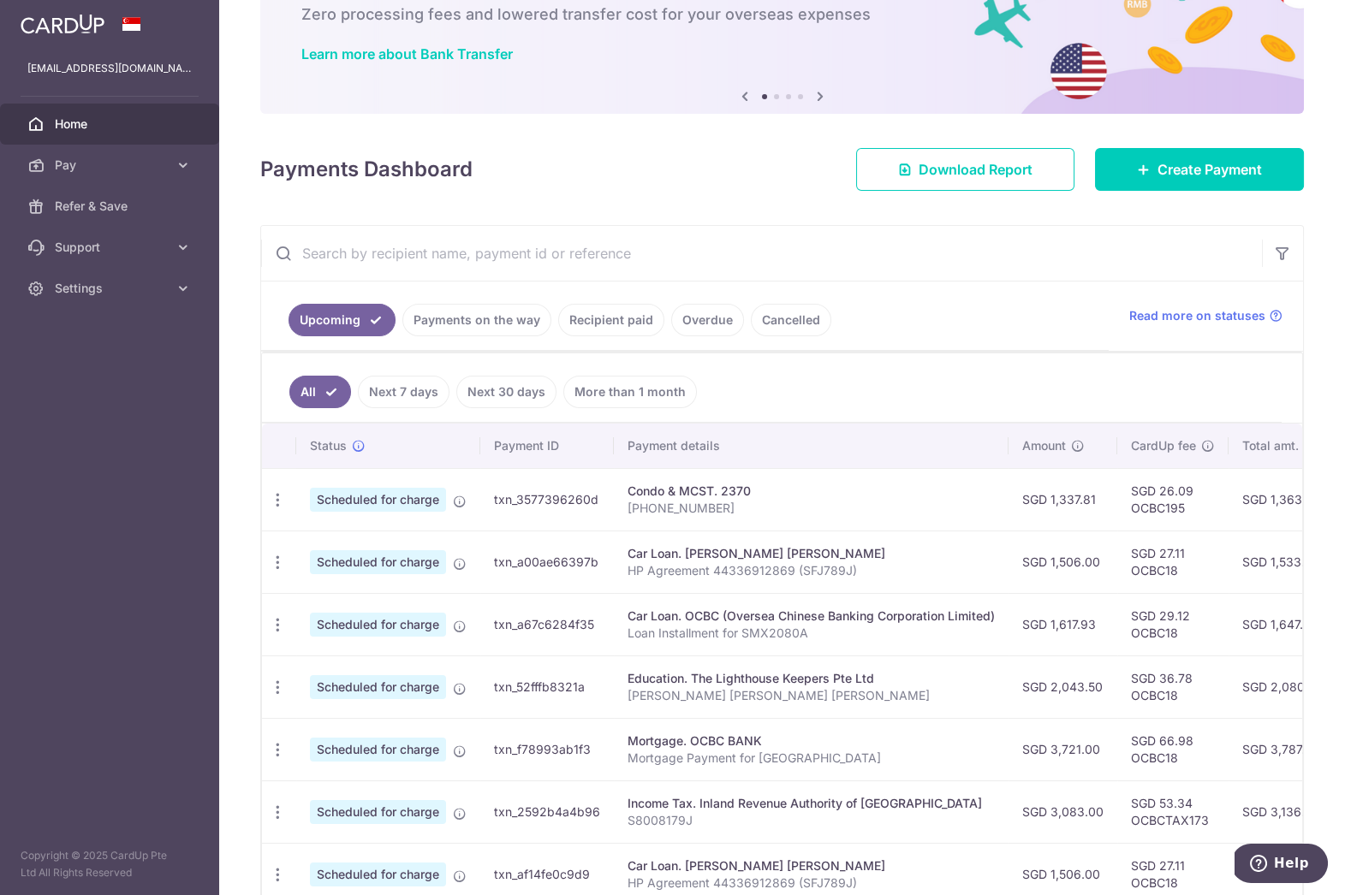
scroll to position [106, 0]
